Goal: Information Seeking & Learning: Understand process/instructions

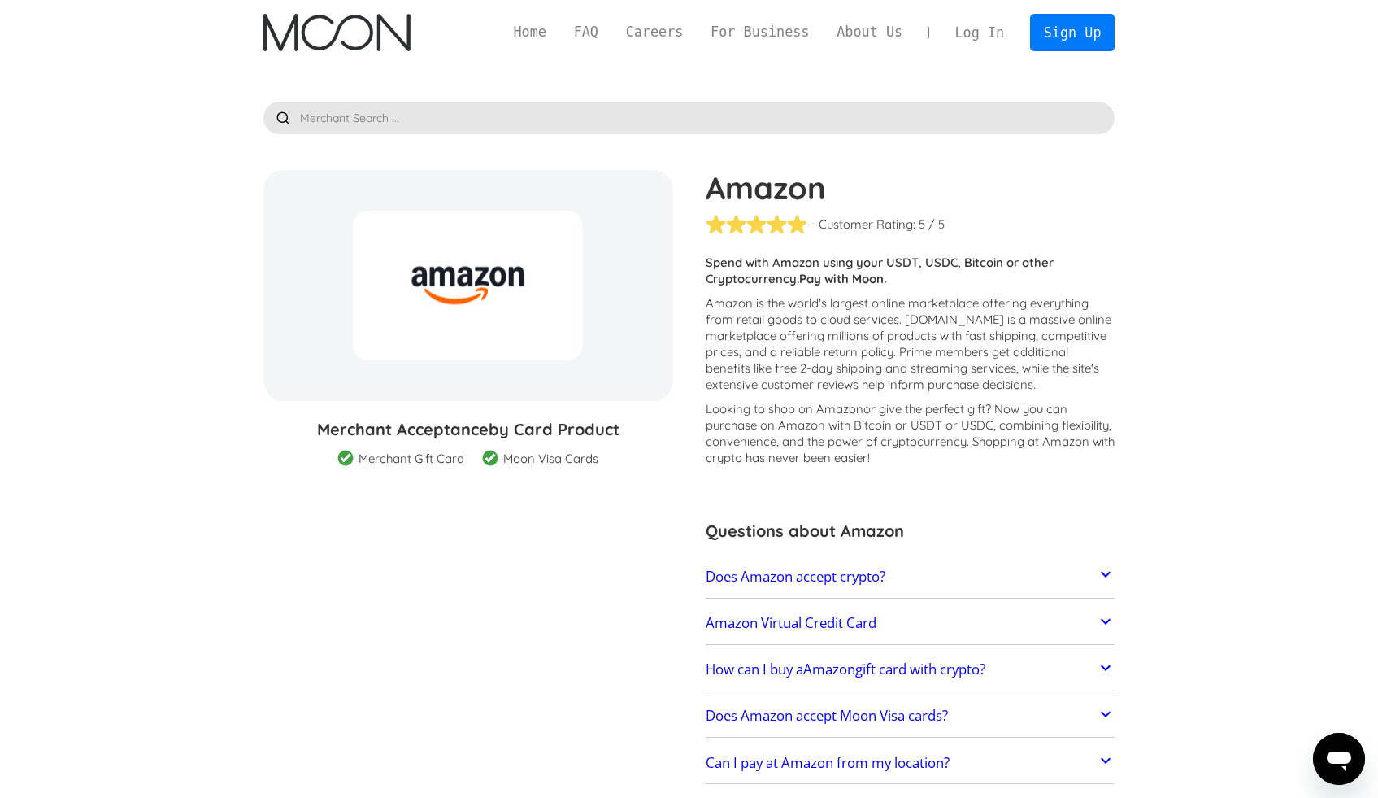
click at [857, 302] on p "Amazon is the world's largest online marketplace offering everything from retai…" at bounding box center [911, 344] width 410 height 98
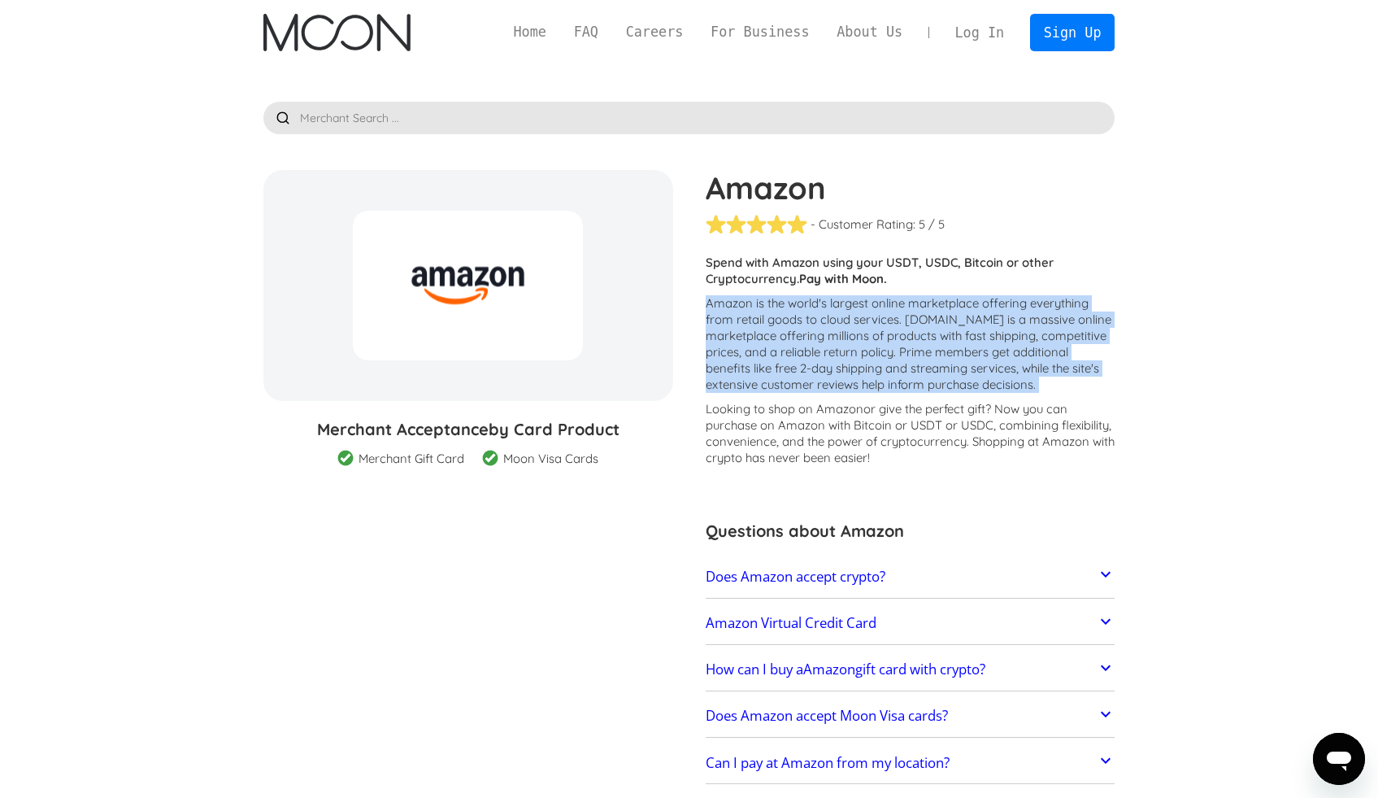
click at [857, 302] on p "Amazon is the world's largest online marketplace offering everything from retai…" at bounding box center [911, 344] width 410 height 98
click at [894, 350] on p "Amazon is the world's largest online marketplace offering everything from retai…" at bounding box center [911, 344] width 410 height 98
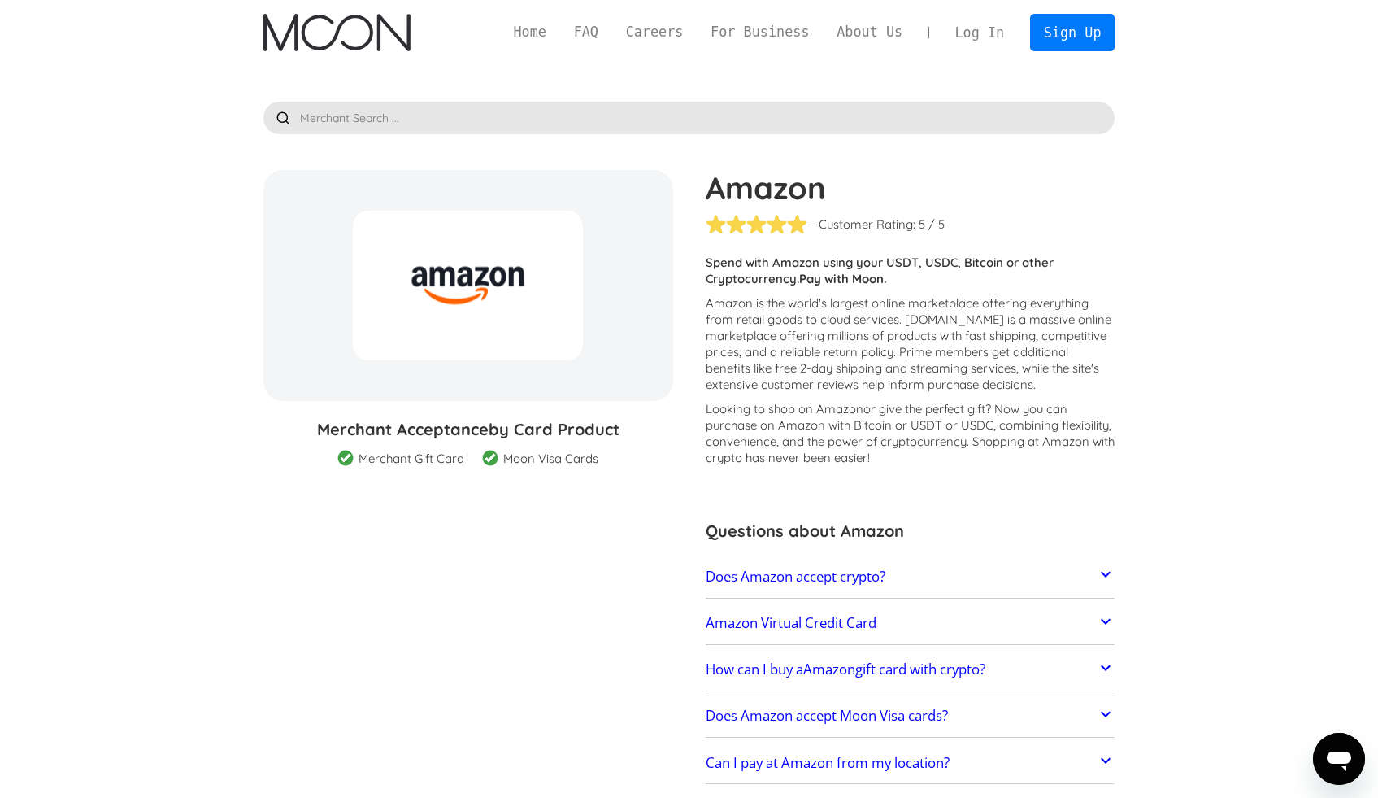
click at [877, 322] on p "Amazon is the world's largest online marketplace offering everything from retai…" at bounding box center [911, 344] width 410 height 98
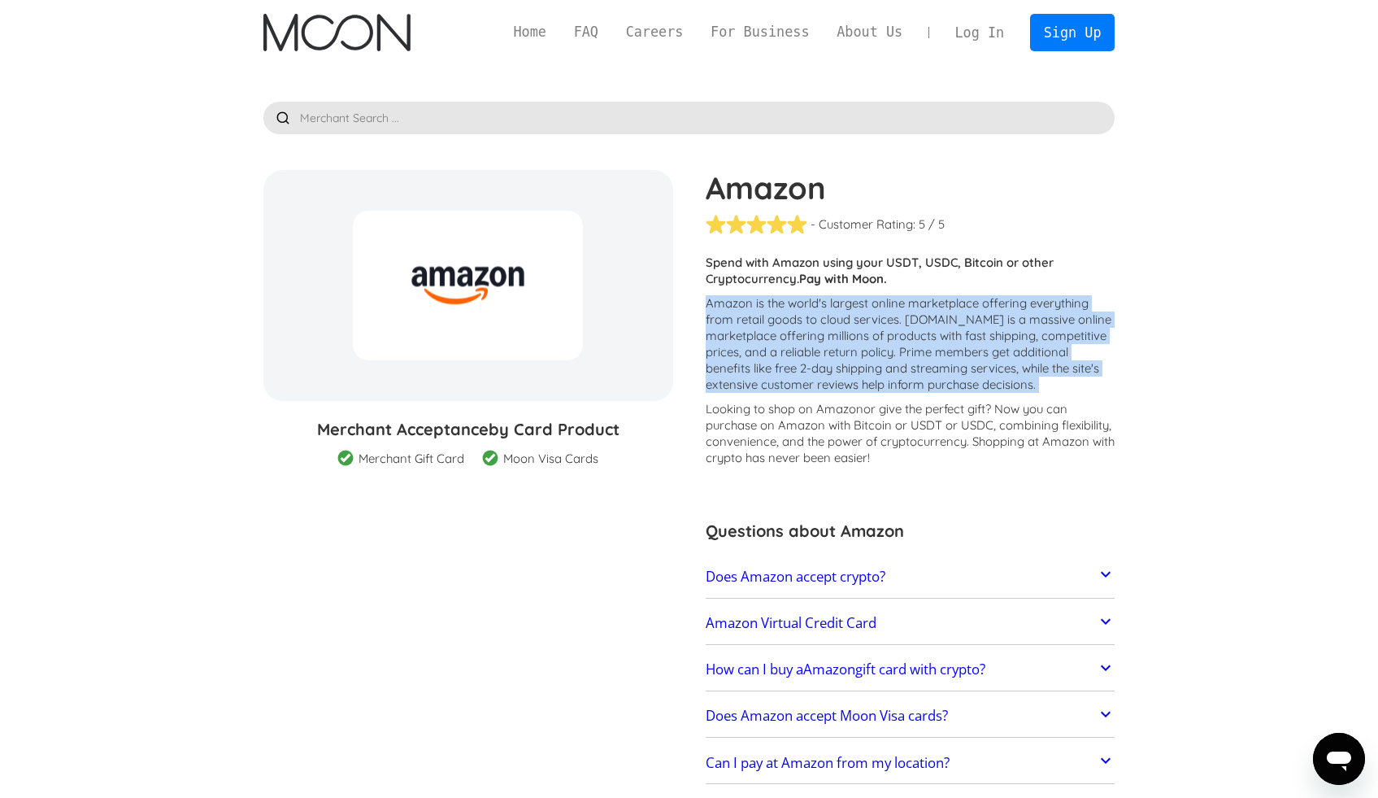
click at [877, 322] on p "Amazon is the world's largest online marketplace offering everything from retai…" at bounding box center [911, 344] width 410 height 98
click at [883, 345] on p "Amazon is the world's largest online marketplace offering everything from retai…" at bounding box center [911, 344] width 410 height 98
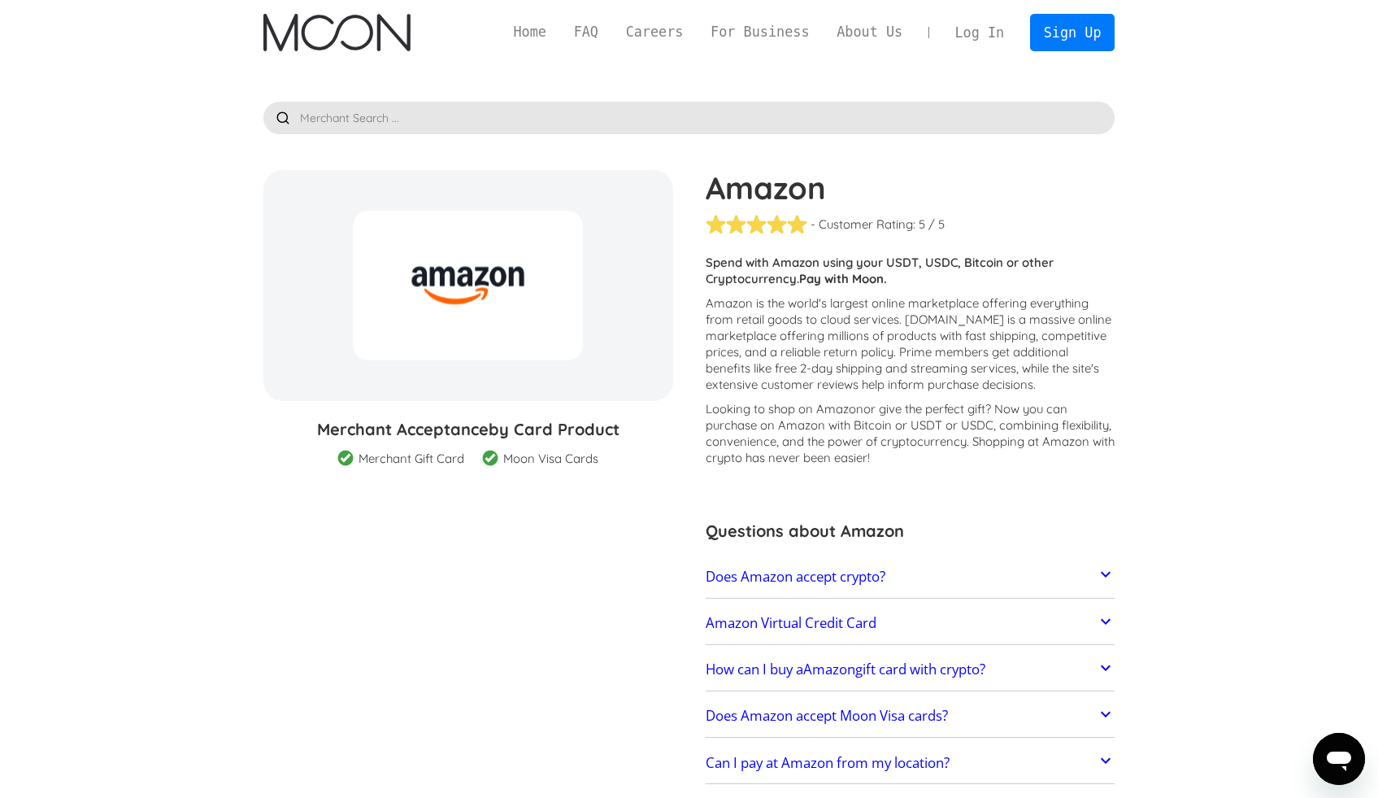
click at [809, 347] on p "Amazon is the world's largest online marketplace offering everything from retai…" at bounding box center [911, 344] width 410 height 98
drag, startPoint x: 710, startPoint y: 427, endPoint x: 755, endPoint y: 431, distance: 45.7
click at [755, 431] on p "Looking to shop on Amazon or give the perfect gift ? Now you can purchase on Am…" at bounding box center [911, 433] width 410 height 65
copy p "purchase"
click at [939, 423] on p "Looking to shop on Amazon or give the perfect gift ? Now you can purchase on Am…" at bounding box center [911, 433] width 410 height 65
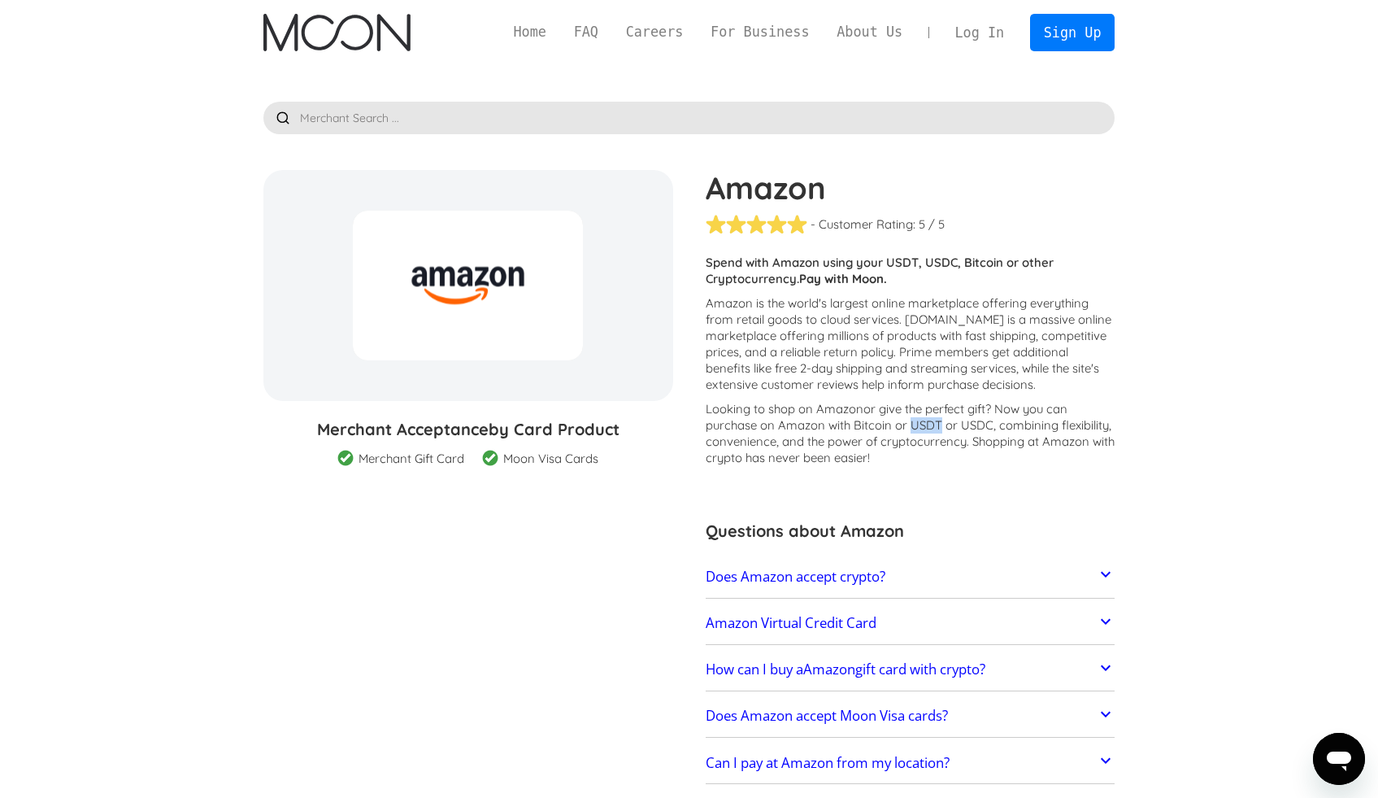
drag, startPoint x: 912, startPoint y: 426, endPoint x: 939, endPoint y: 424, distance: 27.7
click at [939, 424] on p "Looking to shop on Amazon or give the perfect gift ? Now you can purchase on Am…" at bounding box center [911, 433] width 410 height 65
copy p "USDT"
click at [973, 426] on p "Looking to shop on Amazon or give the perfect gift ? Now you can purchase on Am…" at bounding box center [911, 433] width 410 height 65
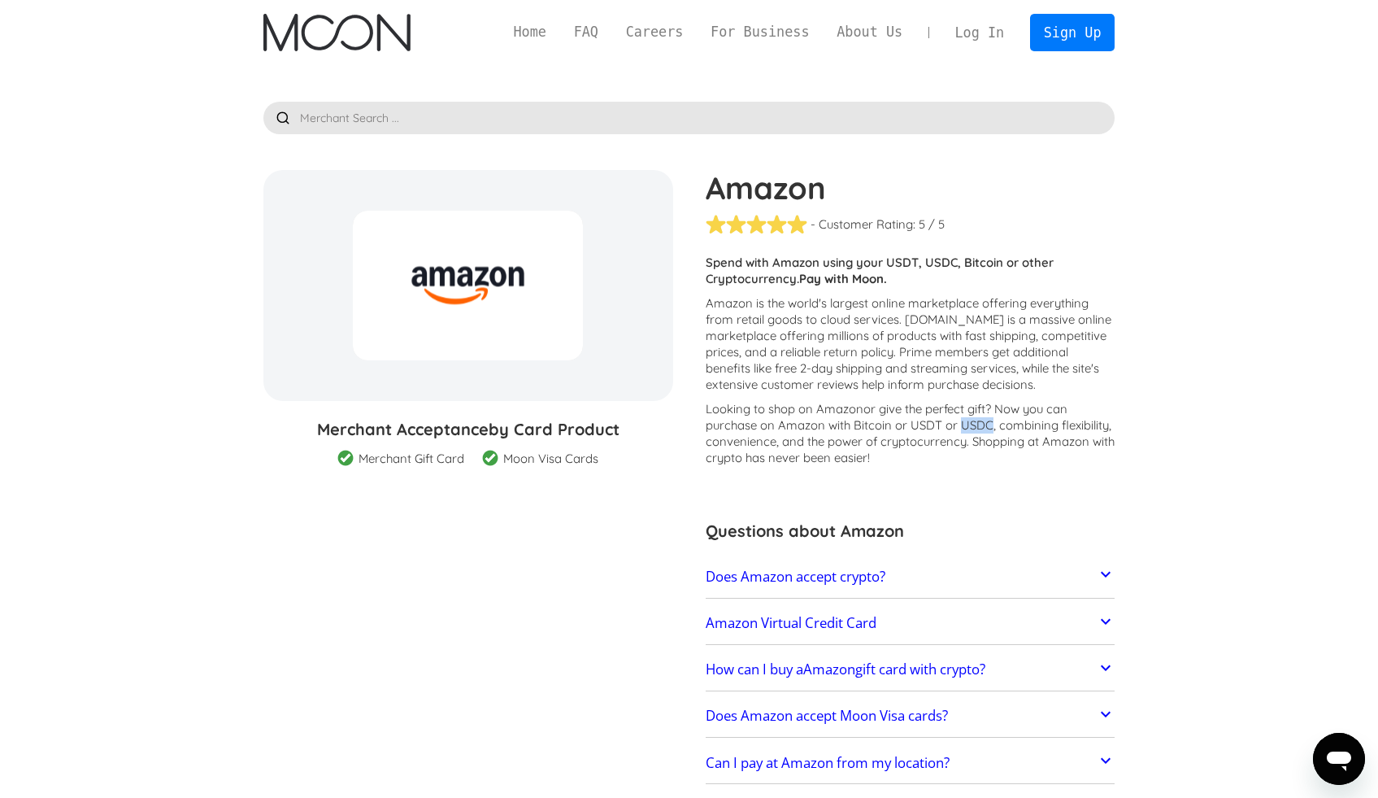
copy p "USDC"
click at [812, 376] on p "Amazon is the world's largest online marketplace offering everything from retai…" at bounding box center [911, 344] width 410 height 98
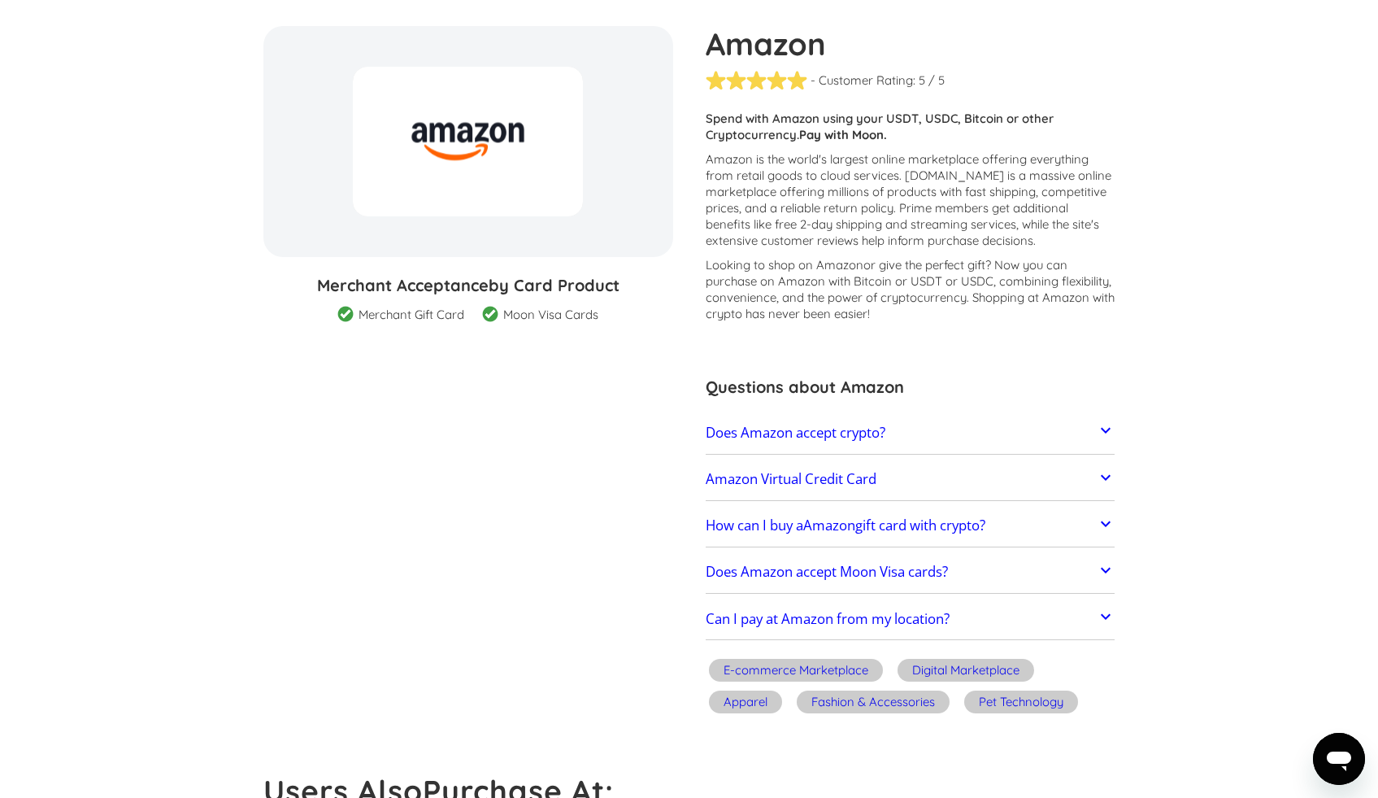
scroll to position [159, 0]
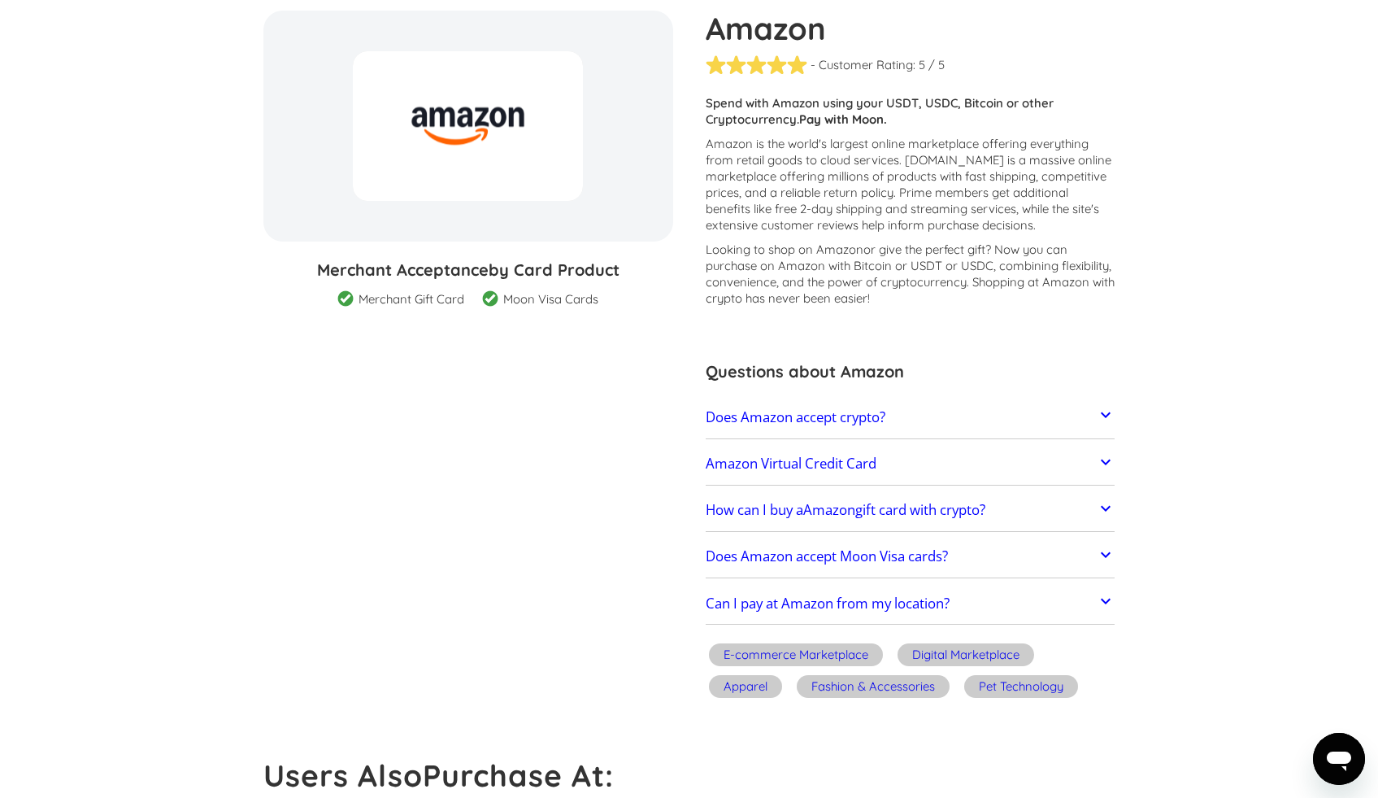
click at [798, 463] on h2 "Amazon Virtual Credit Card" at bounding box center [791, 463] width 171 height 16
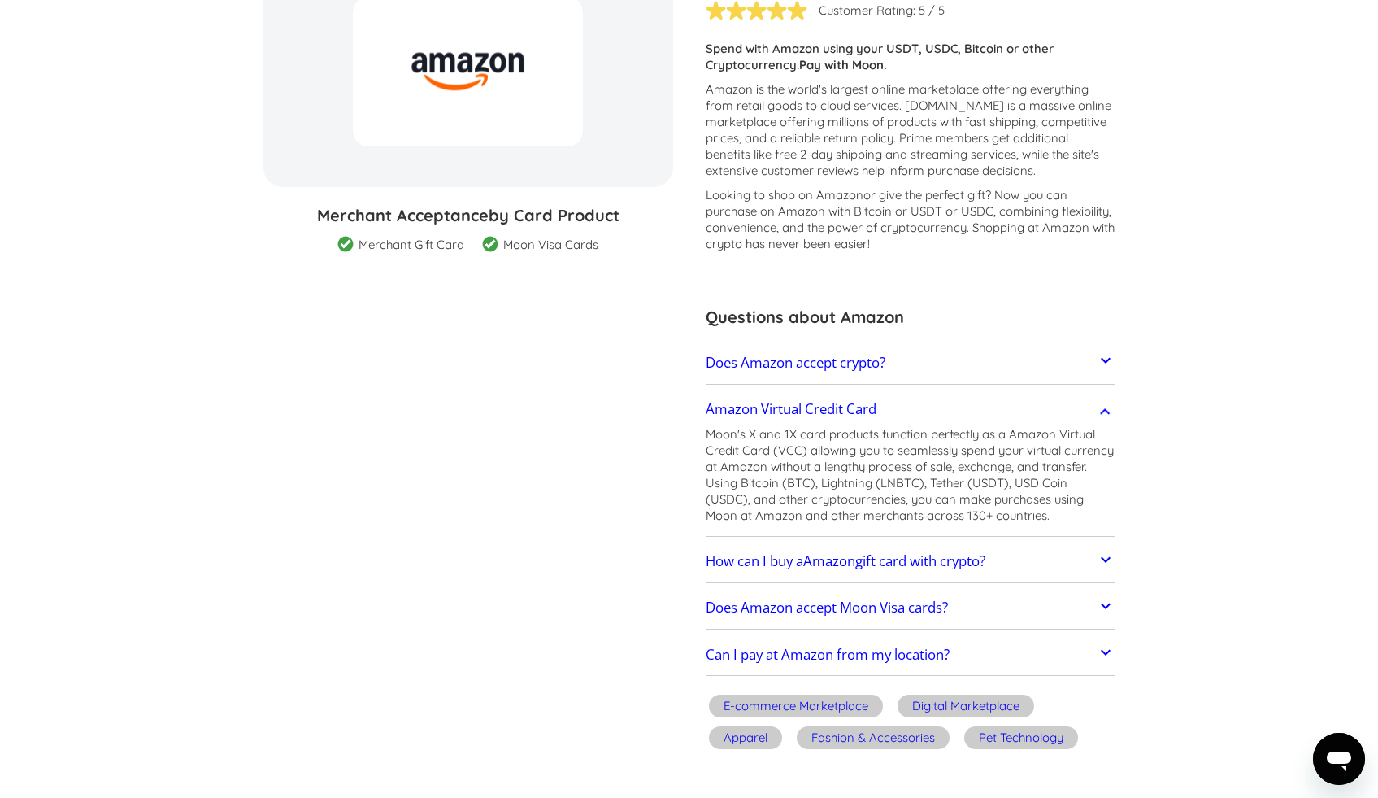
scroll to position [248, 0]
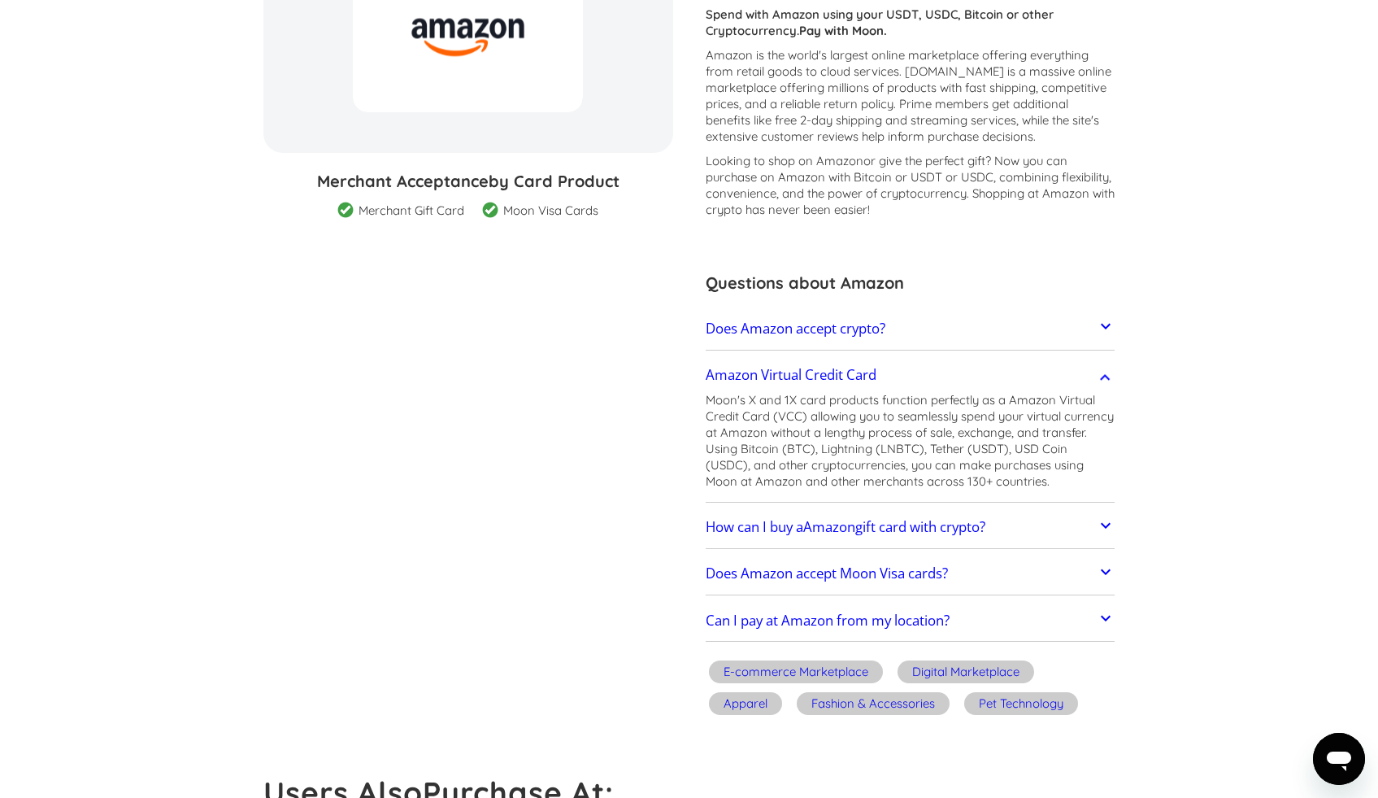
click at [872, 536] on link "How can I buy a Amazon gift card with crypto?" at bounding box center [911, 527] width 410 height 34
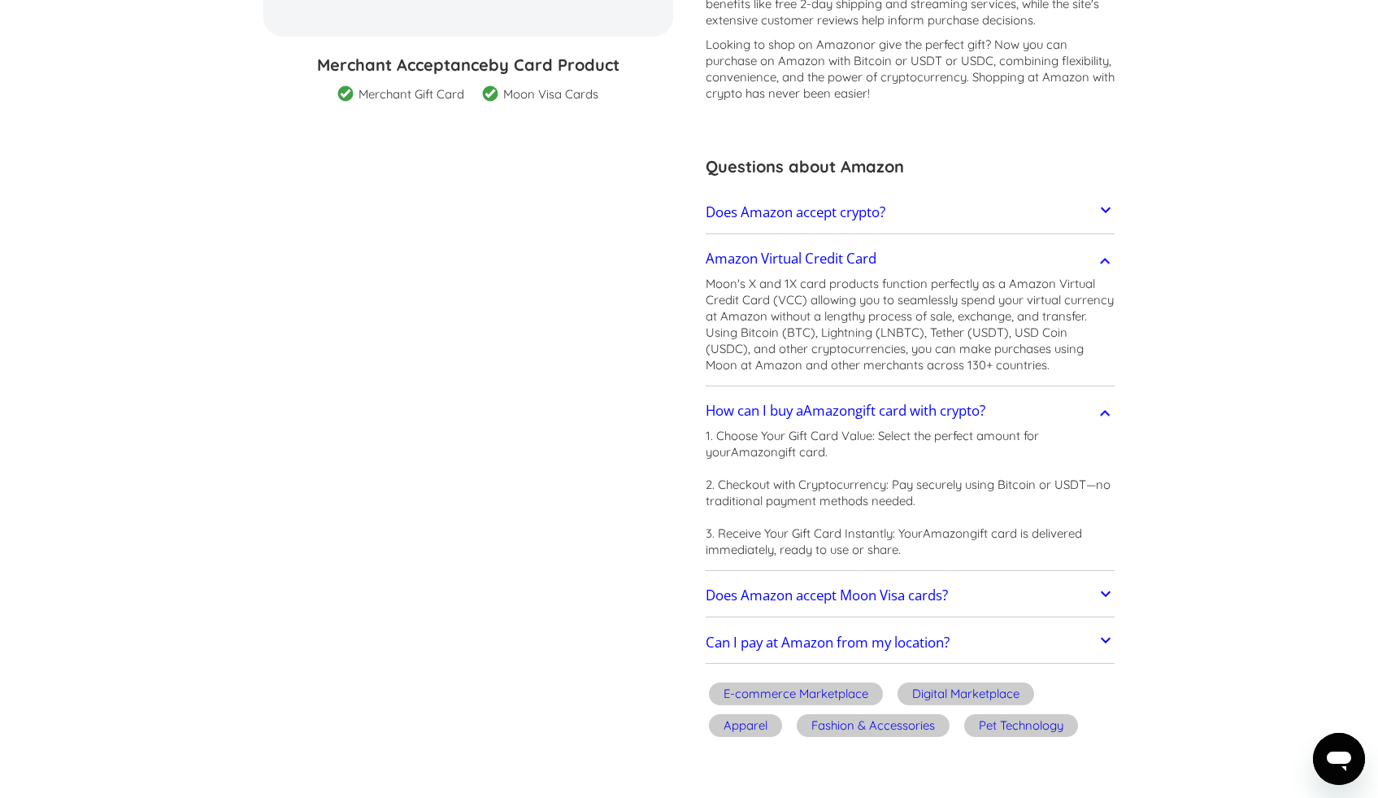
scroll to position [446, 0]
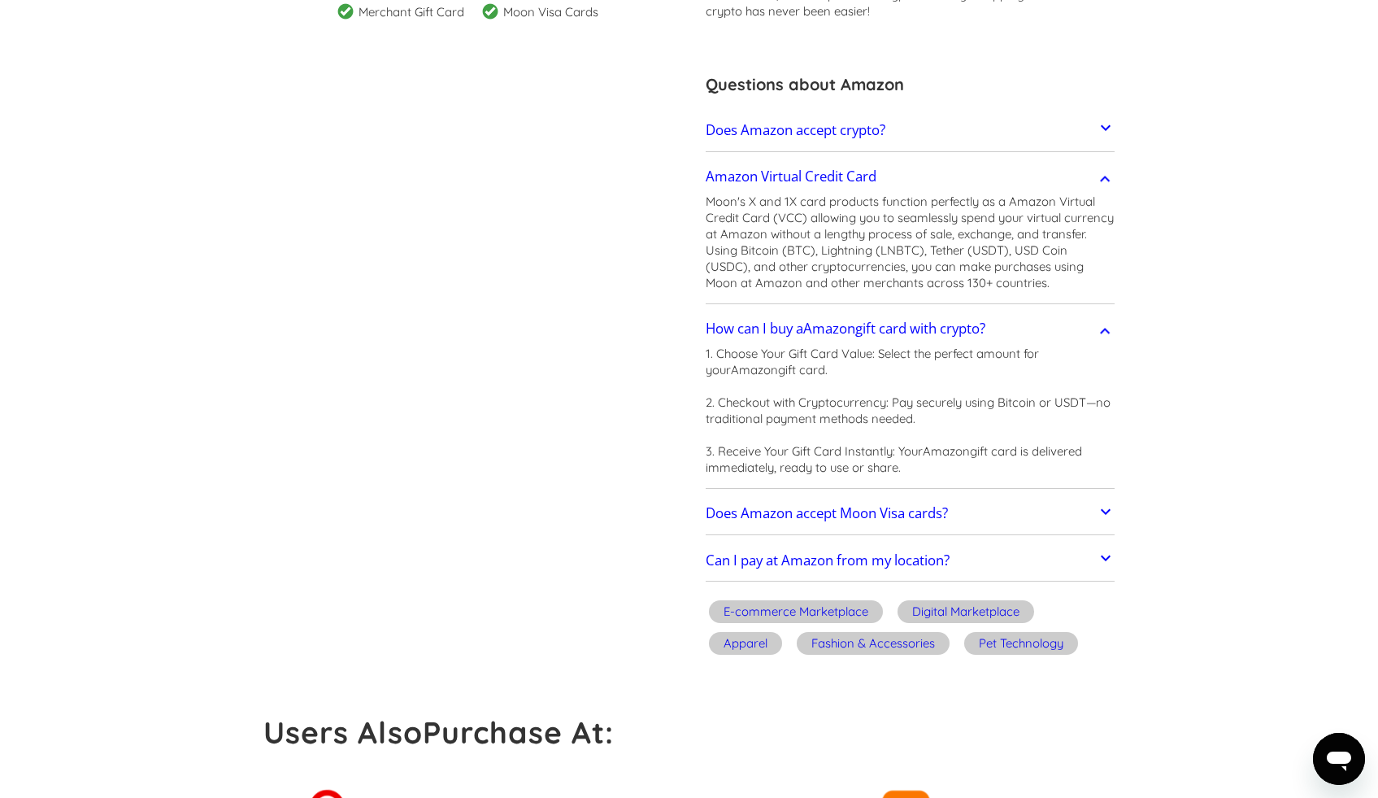
click at [877, 514] on h2 "Does Amazon accept Moon Visa cards?" at bounding box center [827, 513] width 242 height 16
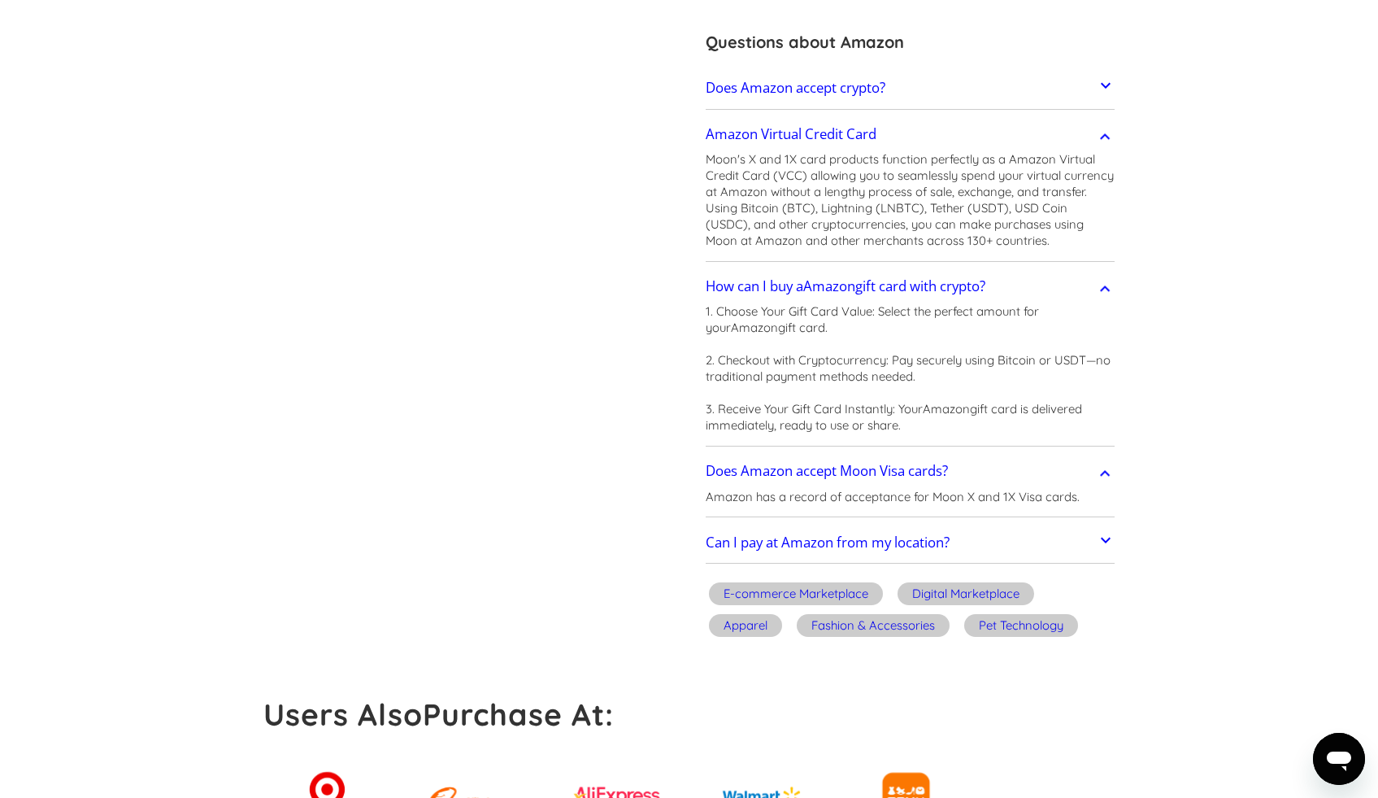
scroll to position [520, 0]
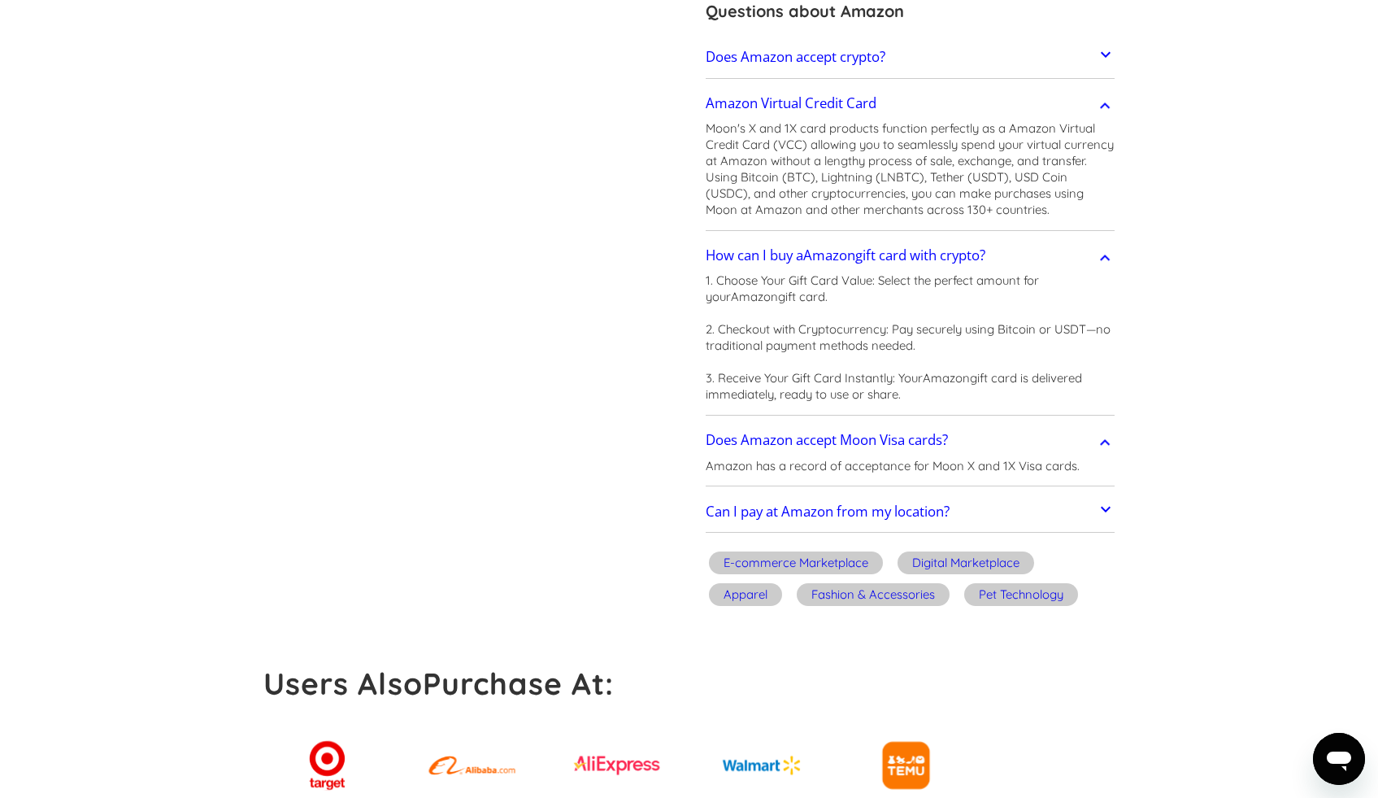
click at [877, 512] on h2 "Can I pay at Amazon from my location?" at bounding box center [828, 511] width 244 height 16
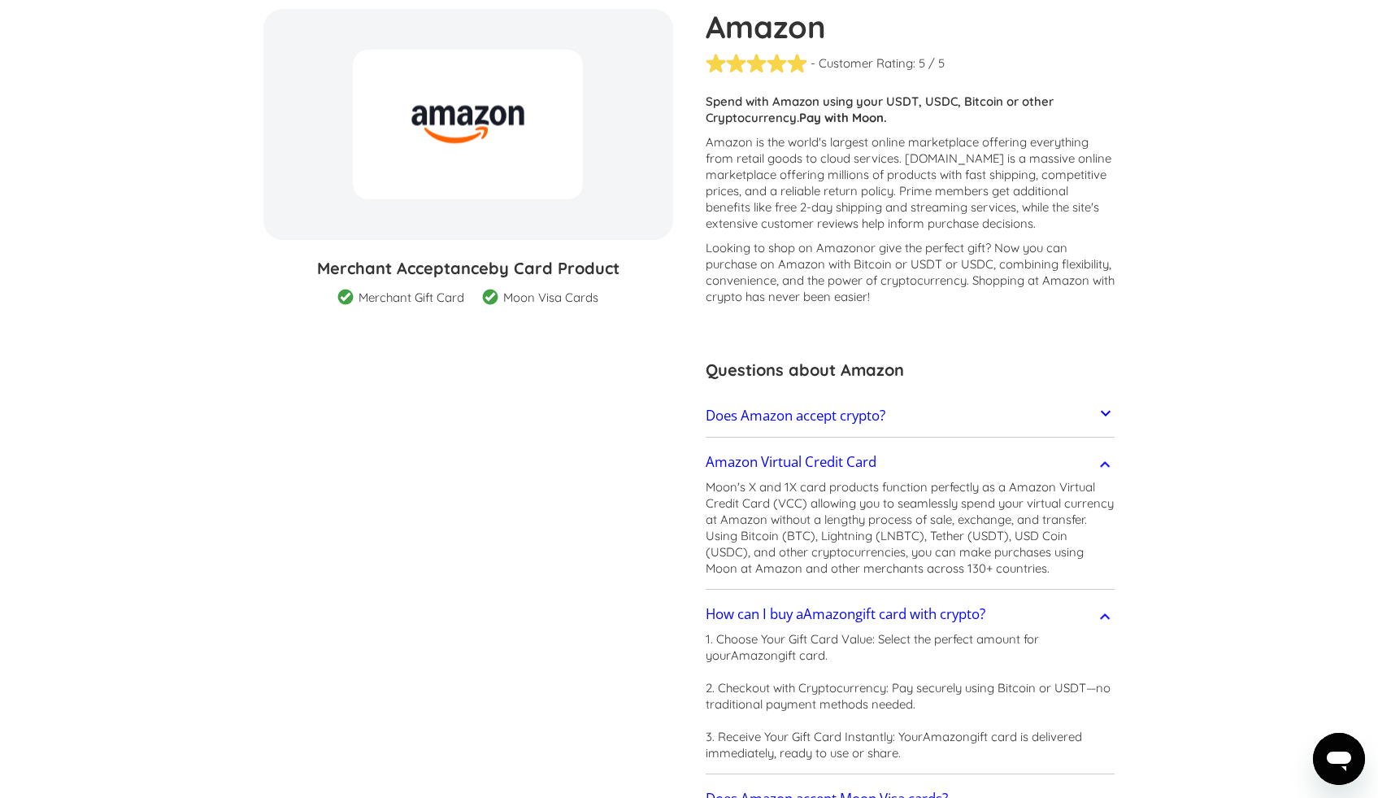
scroll to position [0, 0]
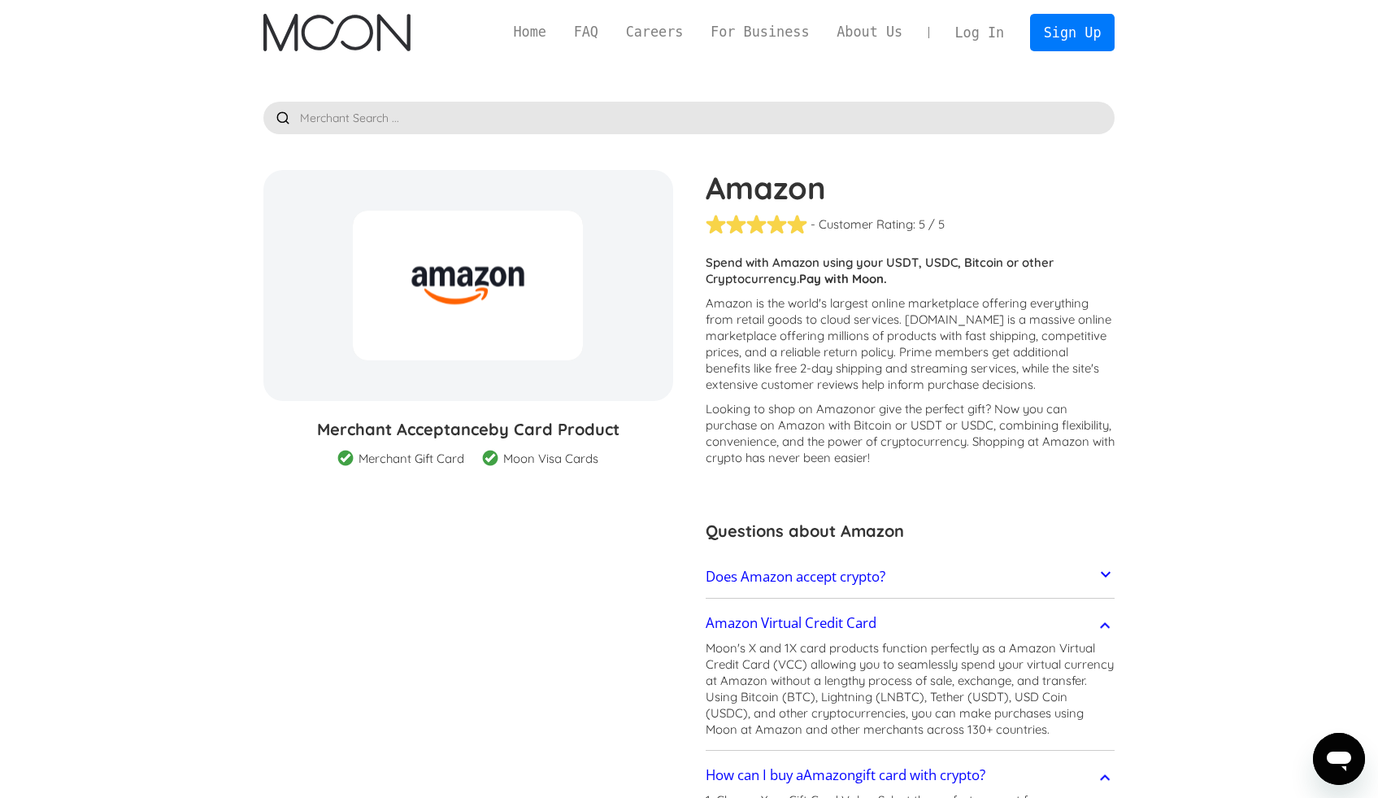
click at [784, 289] on div "Spend with Amazon using your USDT, USDC, Bitcoin or other Cryptocurrency. Pay w…" at bounding box center [911, 275] width 410 height 41
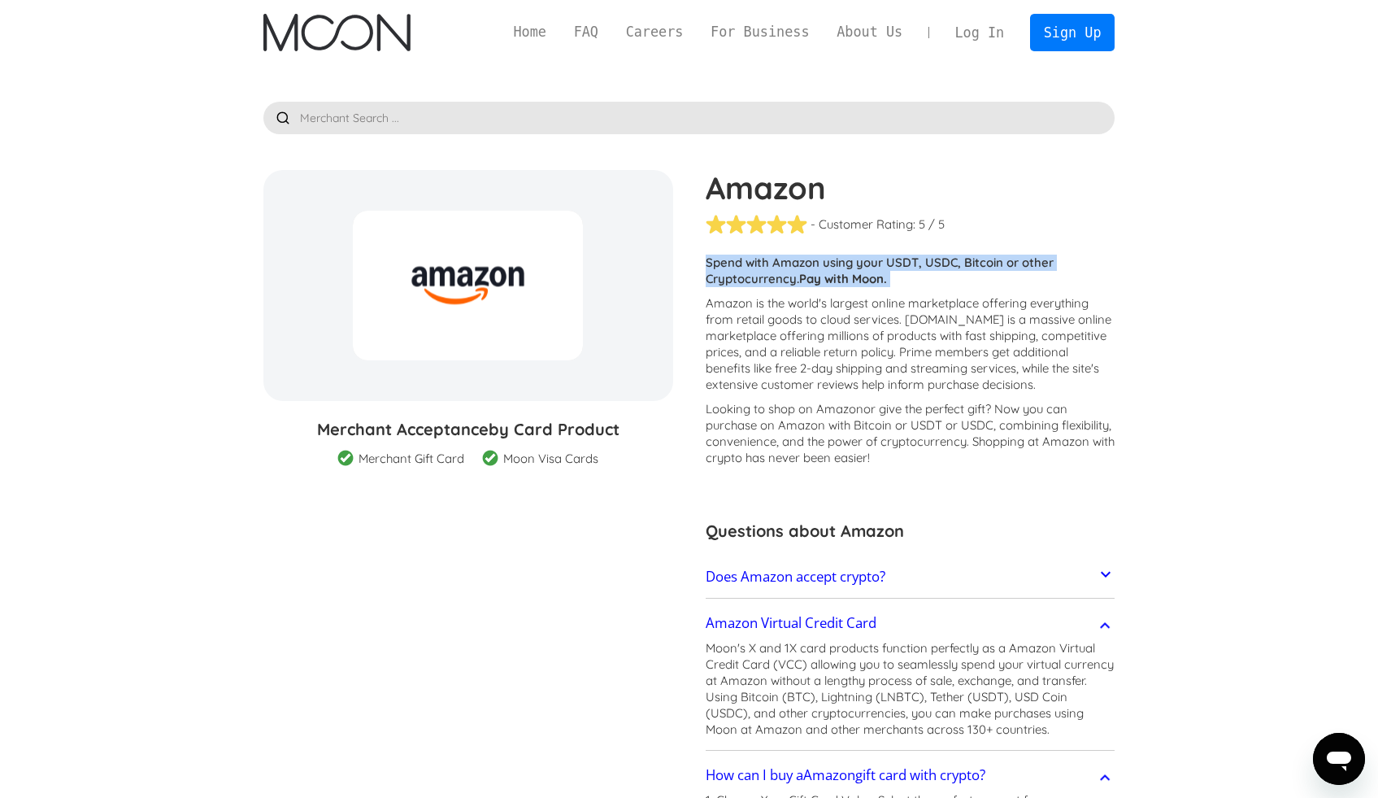
click at [784, 289] on div "Spend with Amazon using your USDT, USDC, Bitcoin or other Cryptocurrency. Pay w…" at bounding box center [911, 275] width 410 height 41
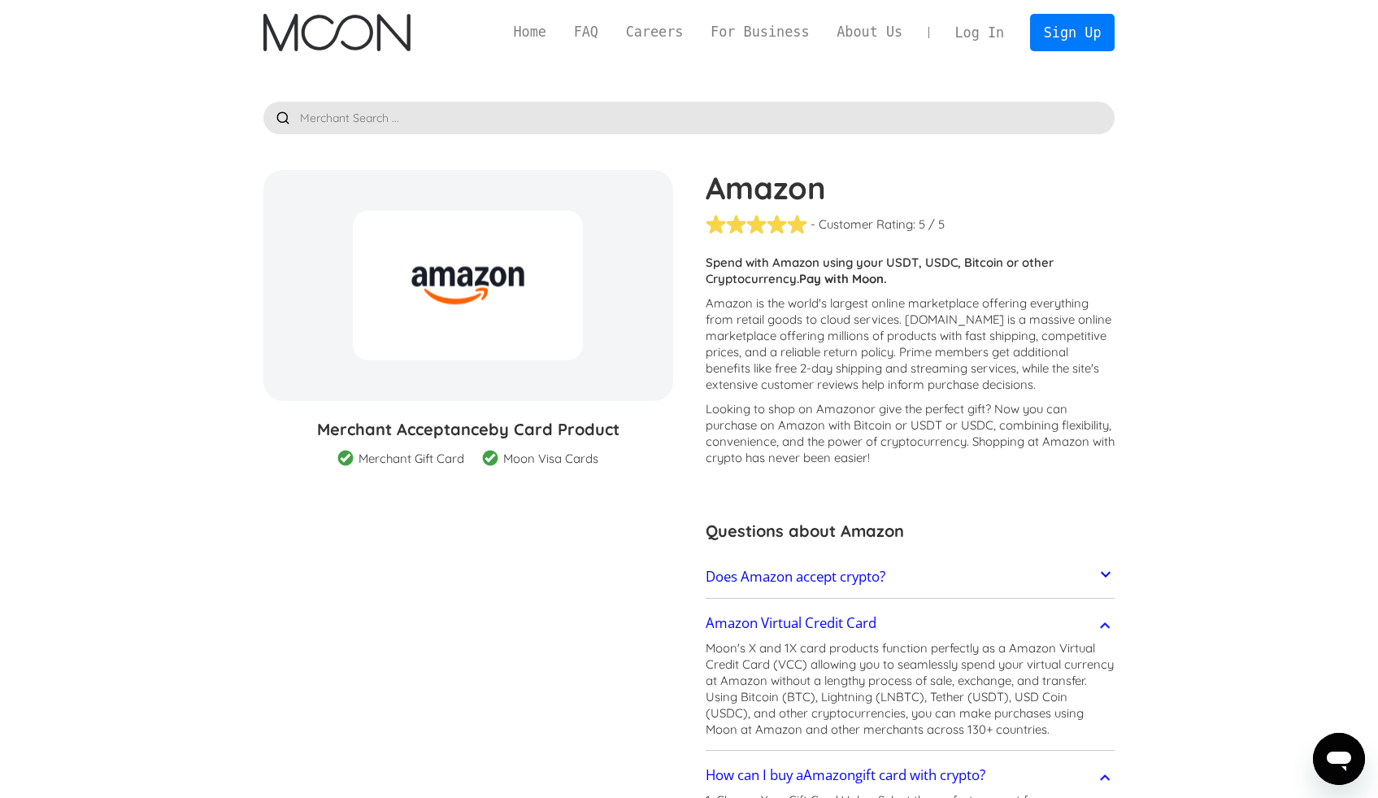
click at [784, 303] on p "Amazon is the world's largest online marketplace offering everything from retai…" at bounding box center [911, 344] width 410 height 98
click at [844, 311] on p "Amazon is the world's largest online marketplace offering everything from retai…" at bounding box center [911, 344] width 410 height 98
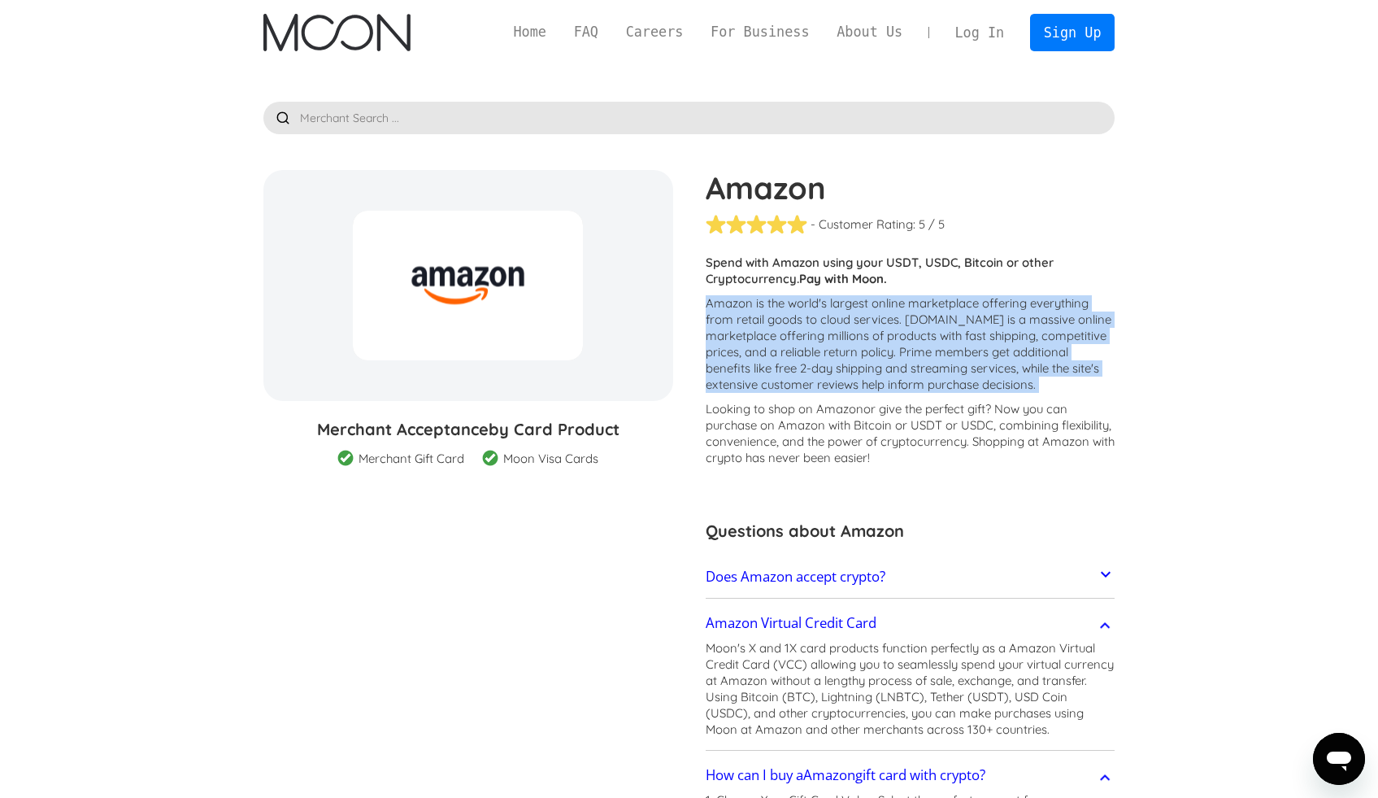
click at [844, 311] on p "Amazon is the world's largest online marketplace offering everything from retai…" at bounding box center [911, 344] width 410 height 98
click at [774, 381] on p "Amazon is the world's largest online marketplace offering everything from retai…" at bounding box center [911, 344] width 410 height 98
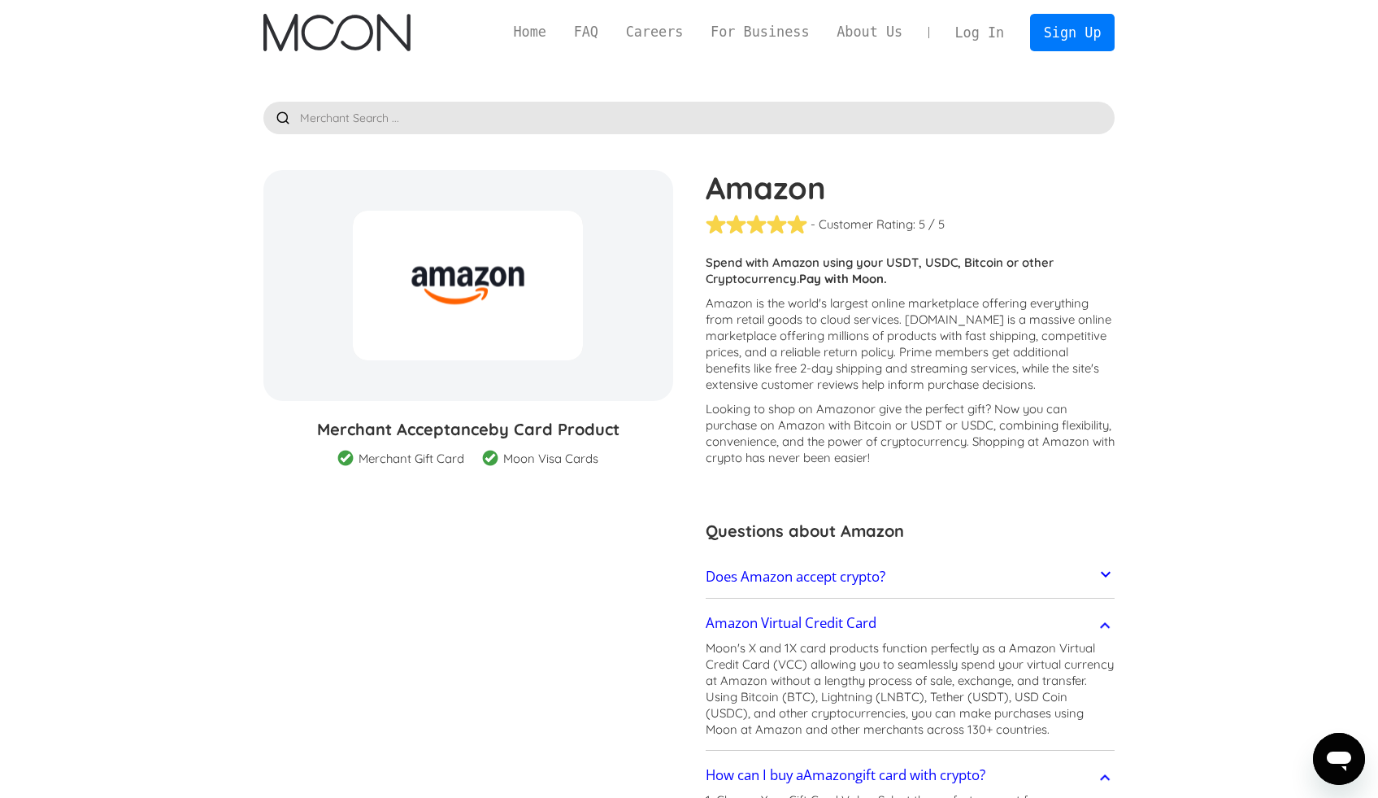
click at [753, 421] on p "Looking to shop on Amazon or give the perfect gift ? Now you can purchase on Am…" at bounding box center [911, 433] width 410 height 65
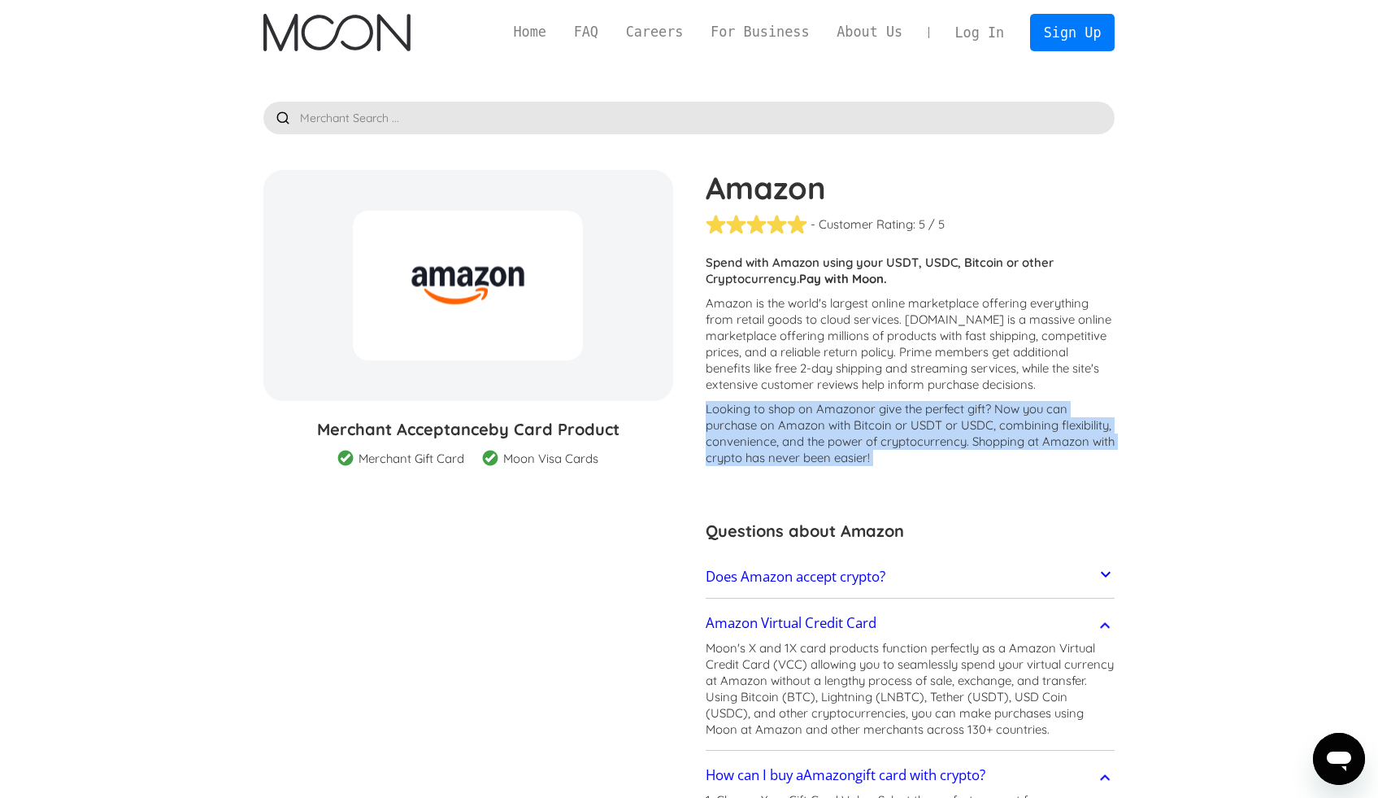
click at [753, 421] on p "Looking to shop on Amazon or give the perfect gift ? Now you can purchase on Am…" at bounding box center [911, 433] width 410 height 65
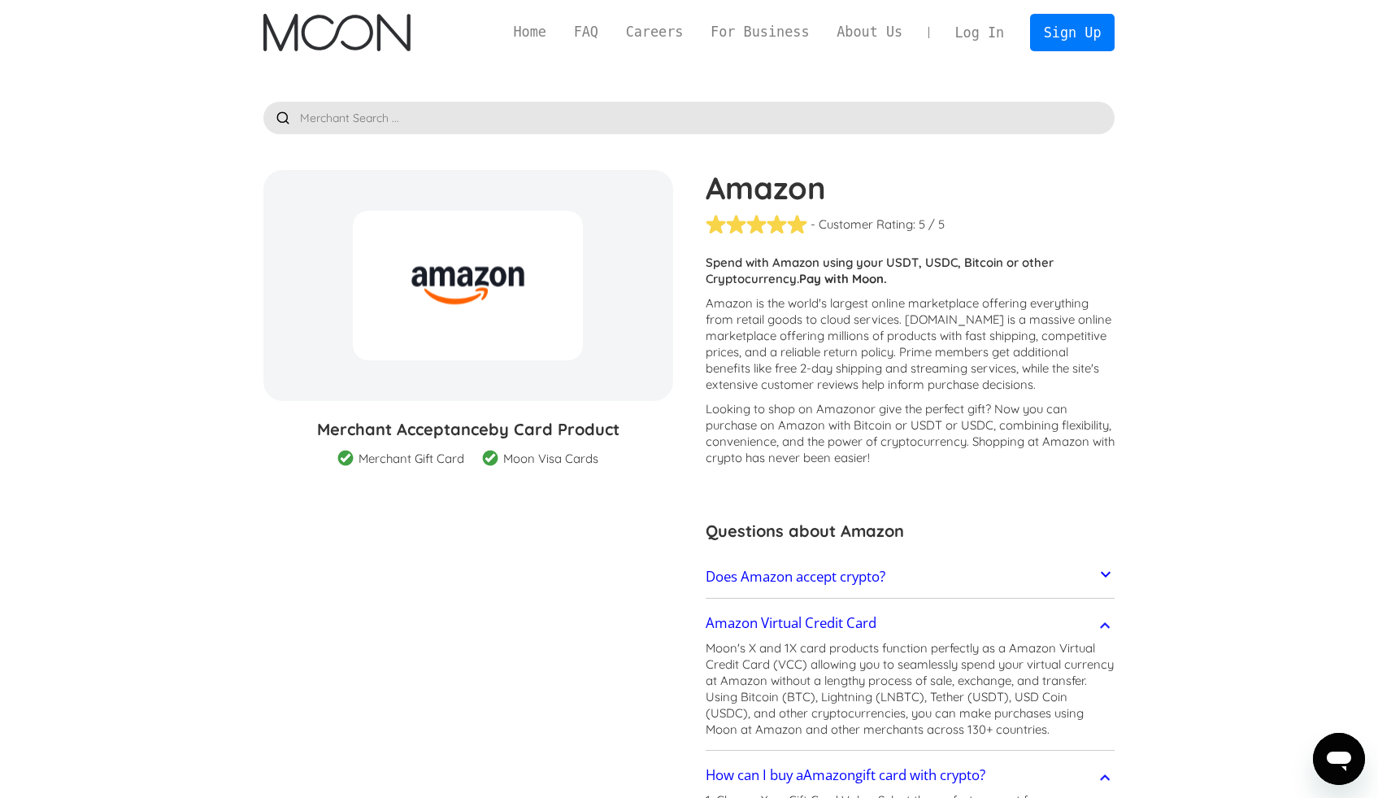
click at [772, 331] on p "Amazon is the world's largest online marketplace offering everything from retai…" at bounding box center [911, 344] width 410 height 98
